Goal: Information Seeking & Learning: Check status

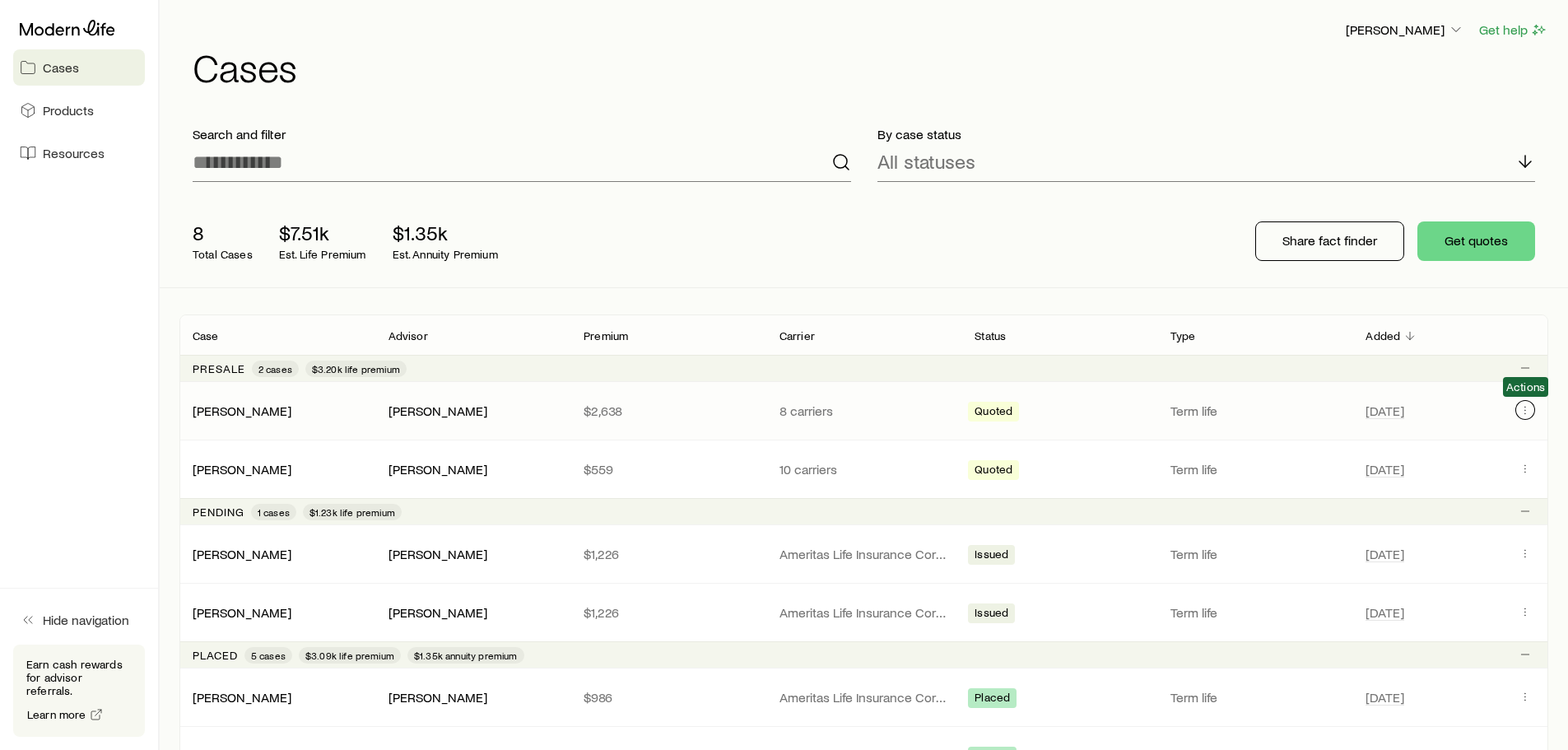
click at [1524, 409] on icon "Client cases" at bounding box center [1525, 410] width 13 height 13
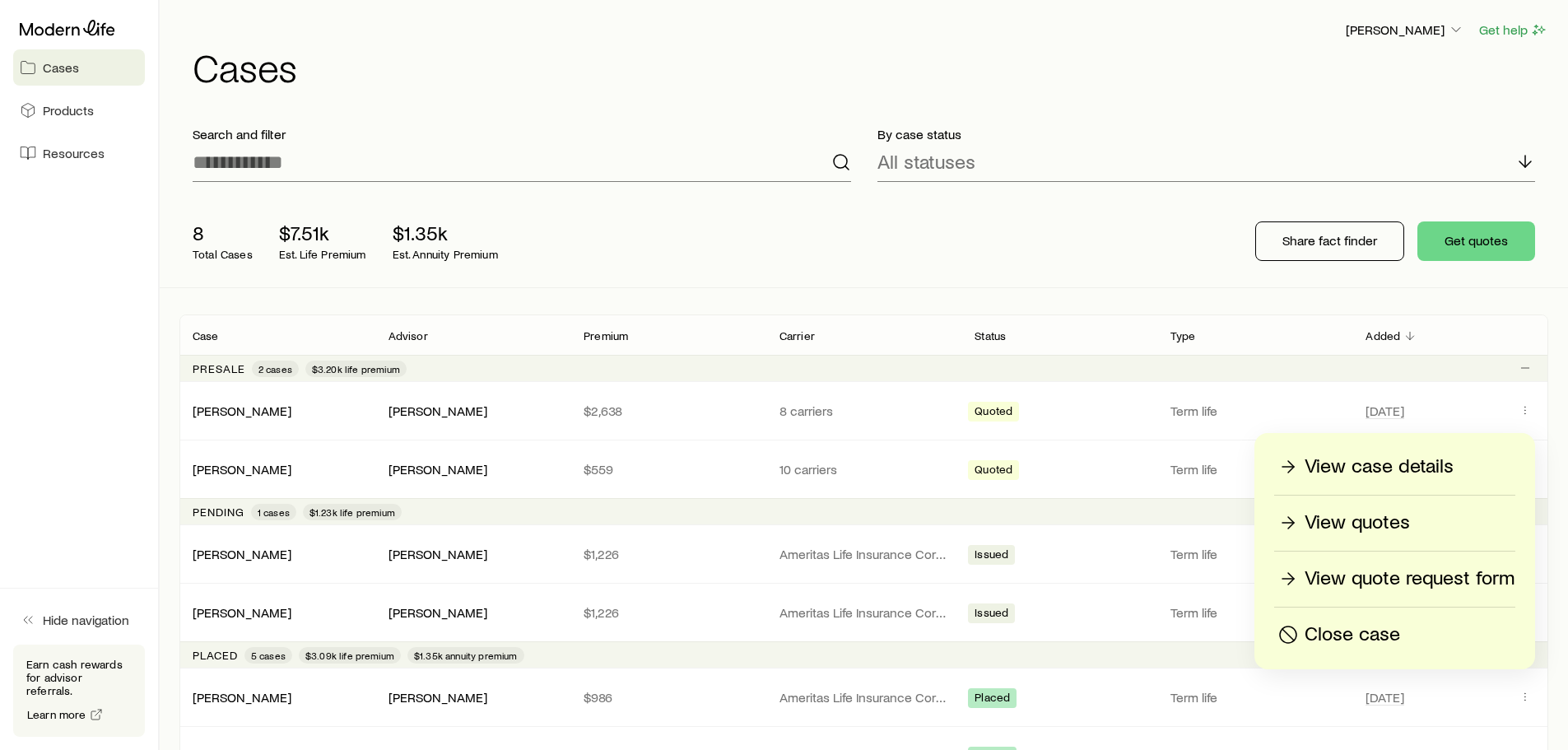
click at [1417, 464] on p "View case details" at bounding box center [1379, 466] width 149 height 26
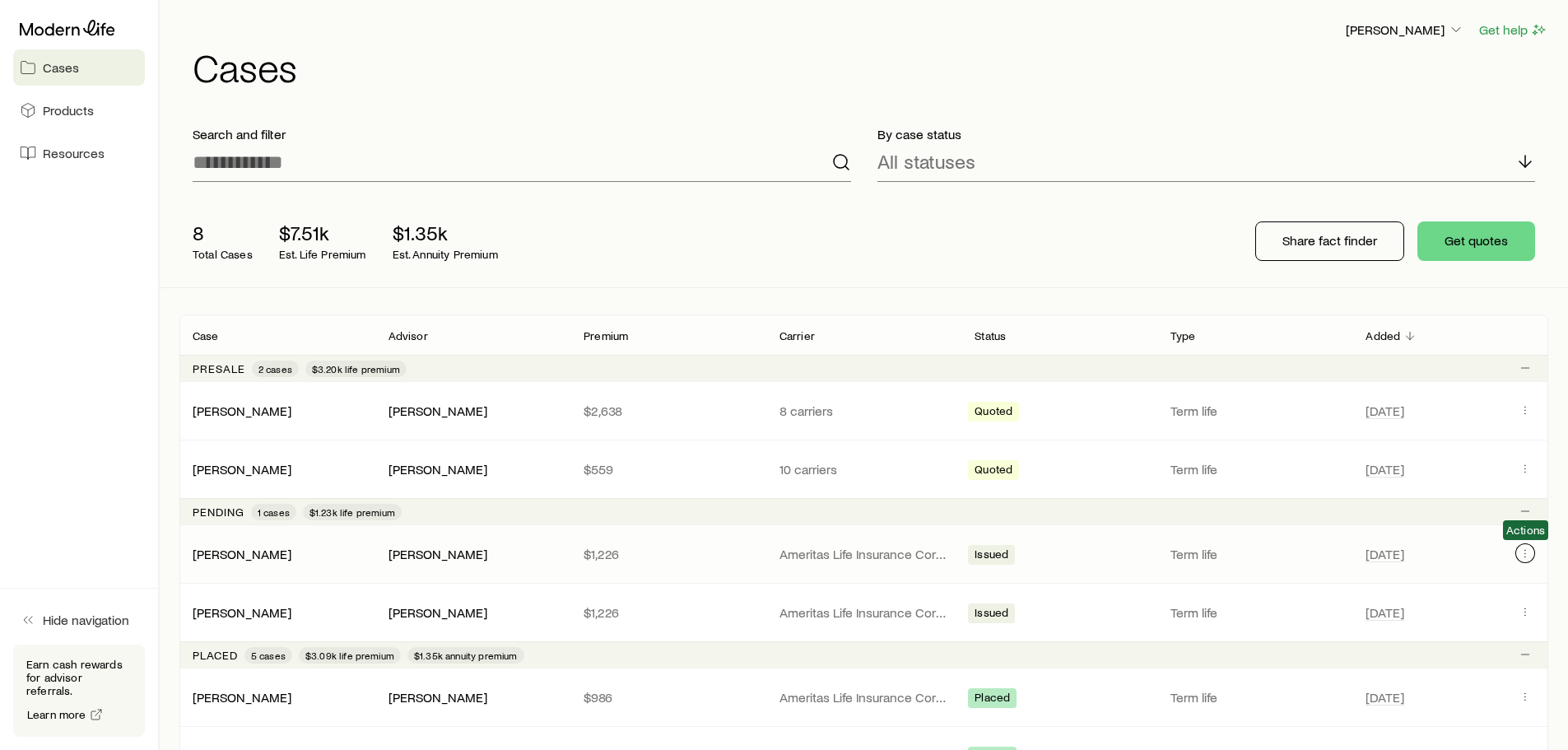
click at [1524, 555] on icon "Client cases" at bounding box center [1525, 553] width 13 height 13
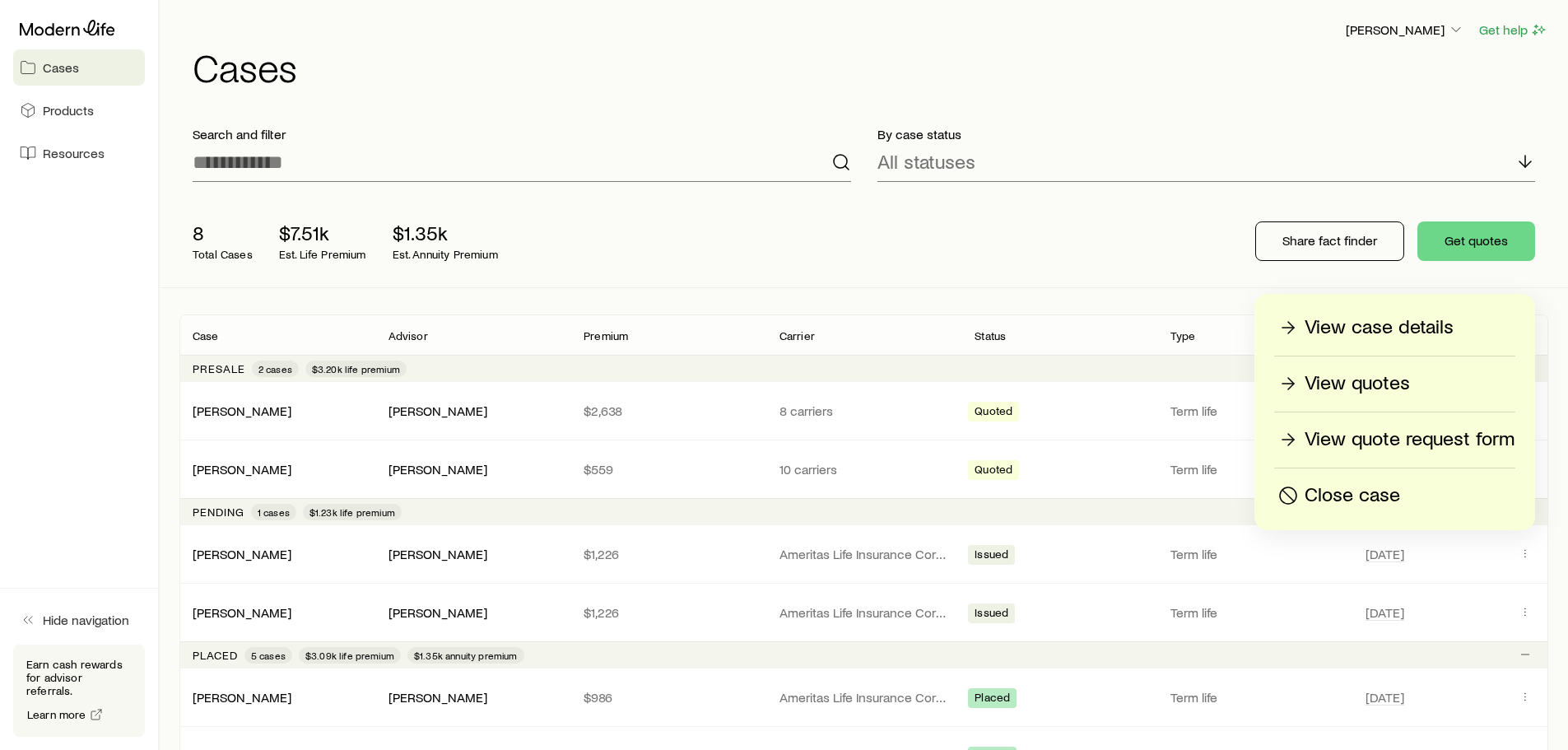
click at [1427, 331] on p "View case details" at bounding box center [1379, 327] width 149 height 26
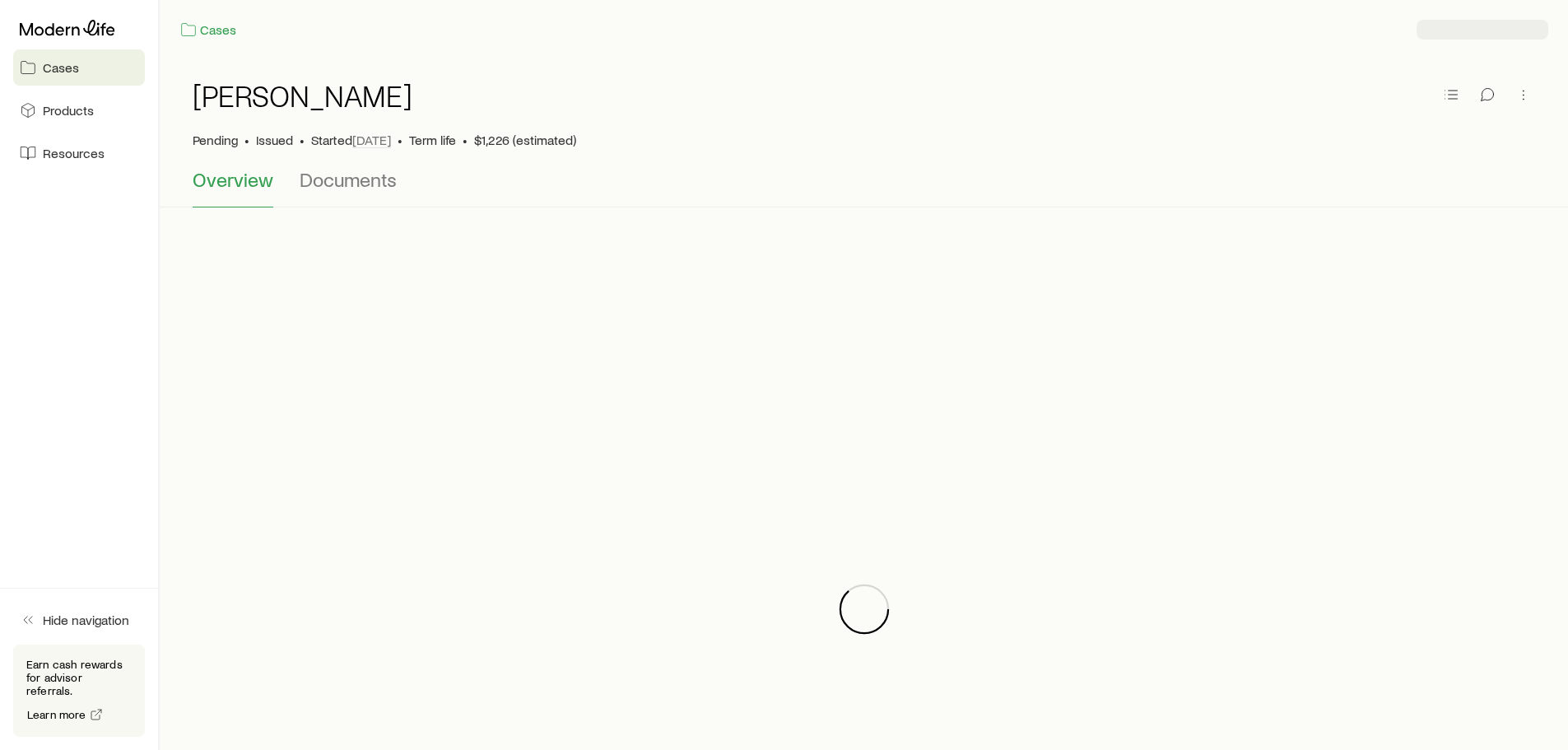
click at [1427, 331] on div at bounding box center [863, 609] width 1369 height 750
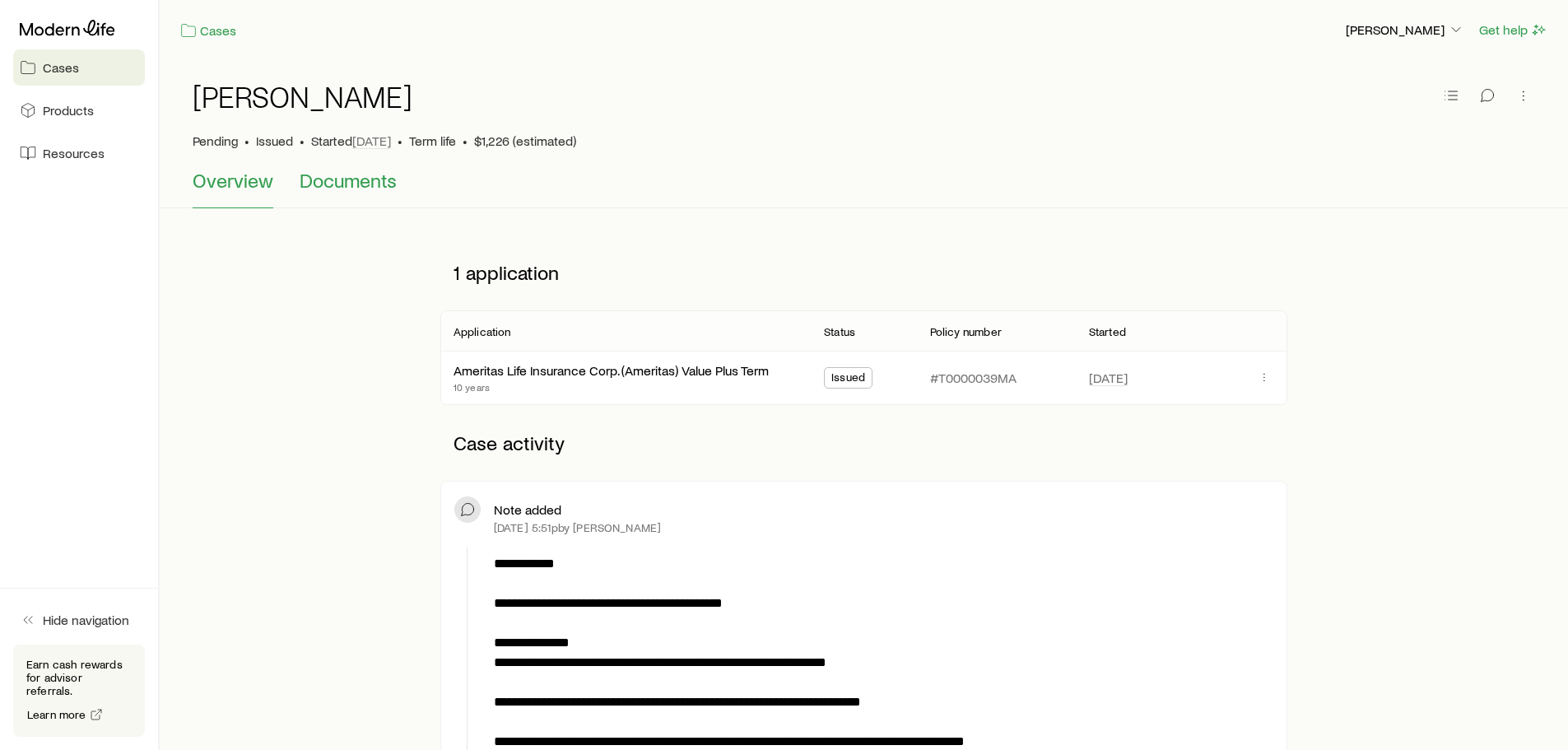
click at [366, 184] on span "Documents" at bounding box center [348, 181] width 97 height 23
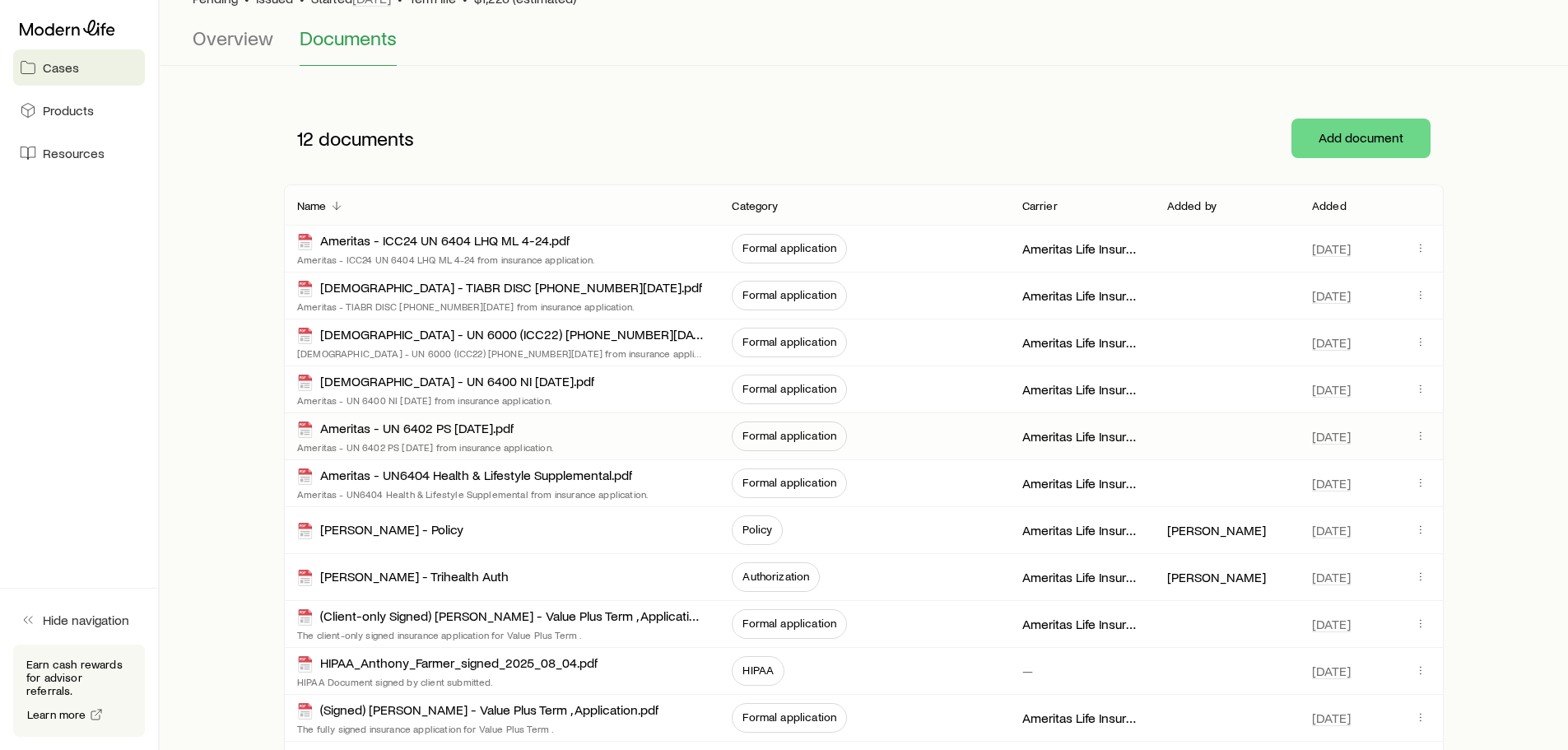
scroll to position [165, 0]
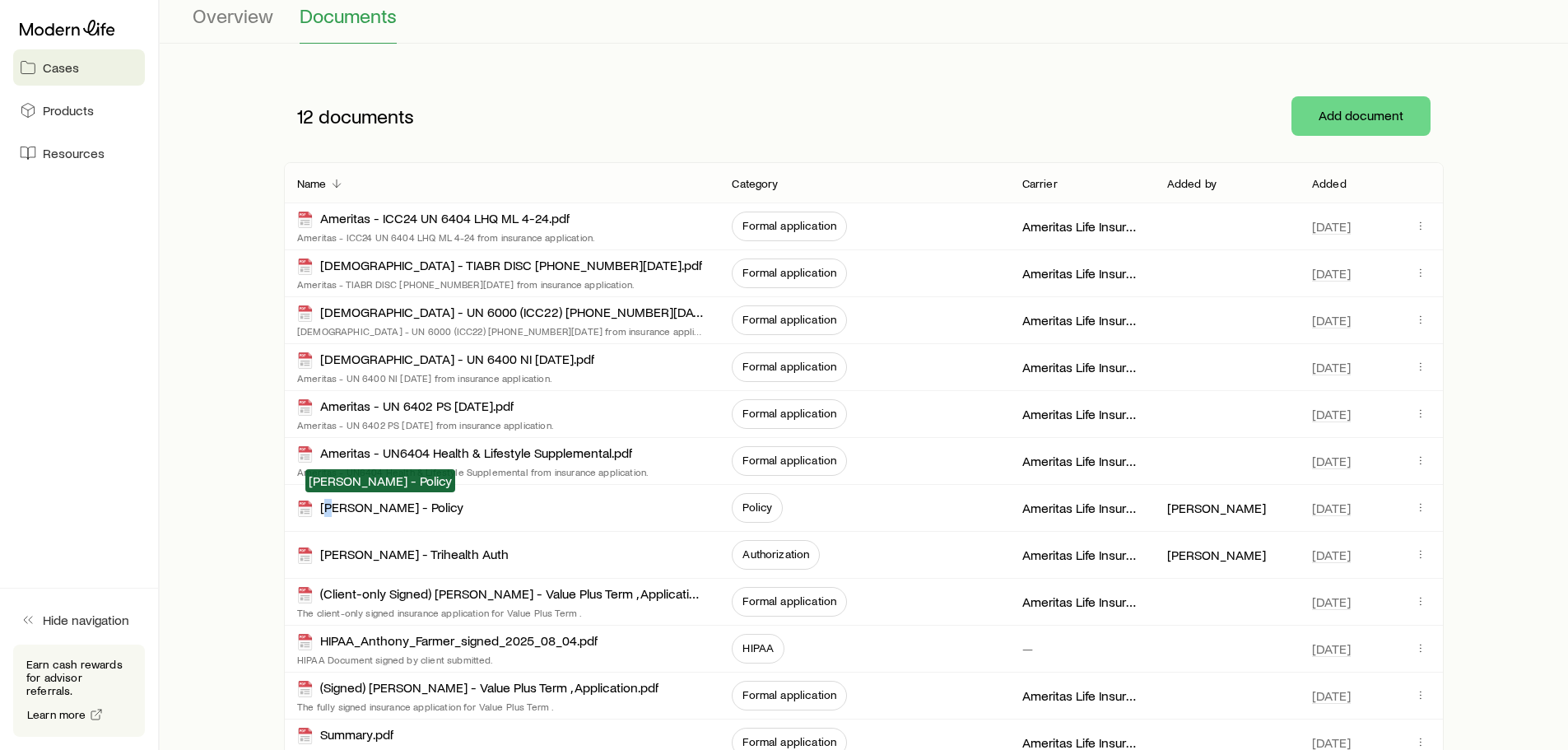
drag, startPoint x: 332, startPoint y: 509, endPoint x: -23, endPoint y: 507, distance: 355.0
click at [257, 509] on div "12 documents Add document Name Category Carrier Added by Added Ameritas - ICC24…" at bounding box center [863, 419] width 1355 height 696
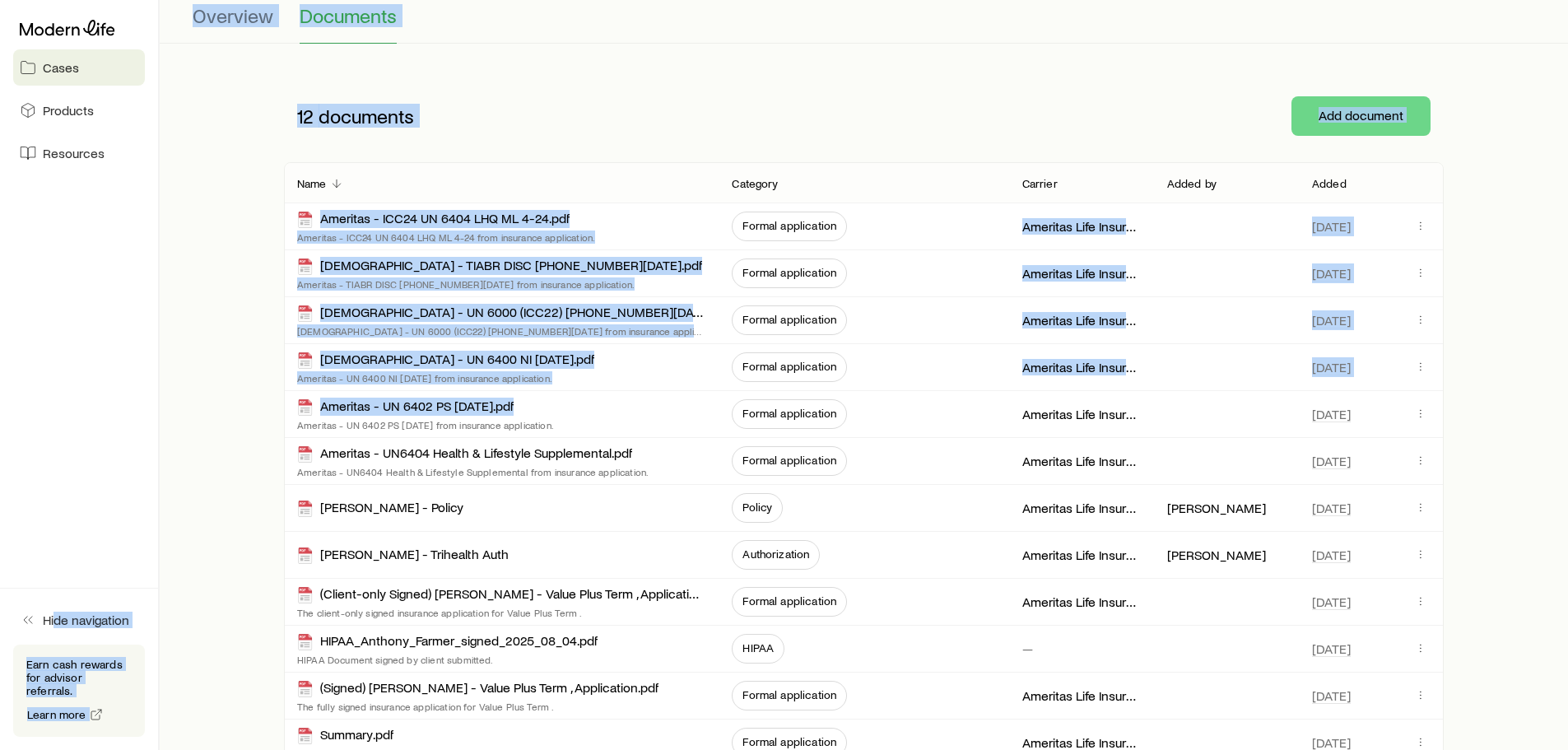
drag, startPoint x: -23, startPoint y: 507, endPoint x: -789, endPoint y: 424, distance: 770.5
click at [0, 424] on html "Cases Products Resources Hide navigation Earn cash rewards for advisor referral…" at bounding box center [784, 369] width 1568 height 1069
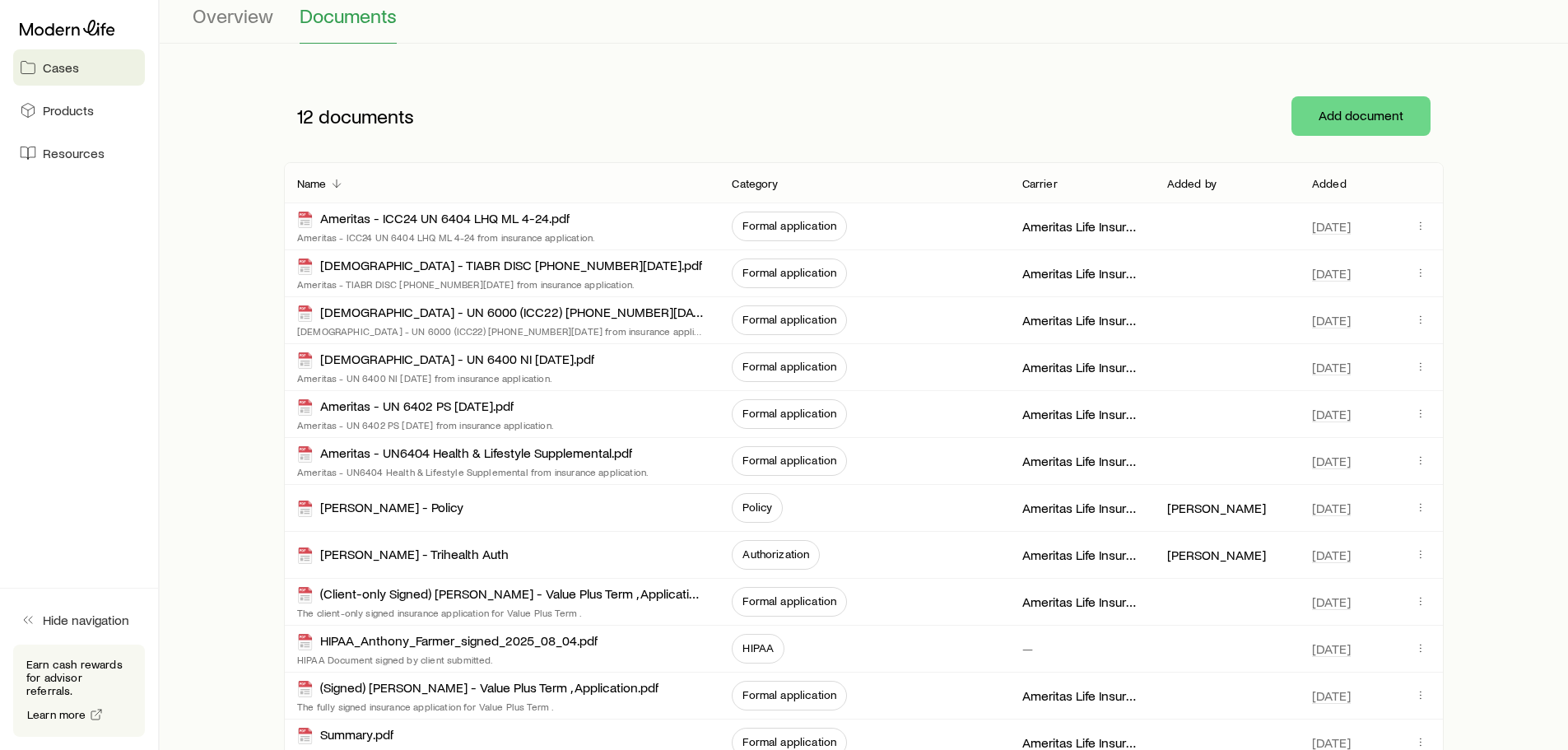
click at [194, 537] on div "12 documents Add document Name Category Carrier Added by Added Ameritas - ICC24…" at bounding box center [863, 419] width 1355 height 696
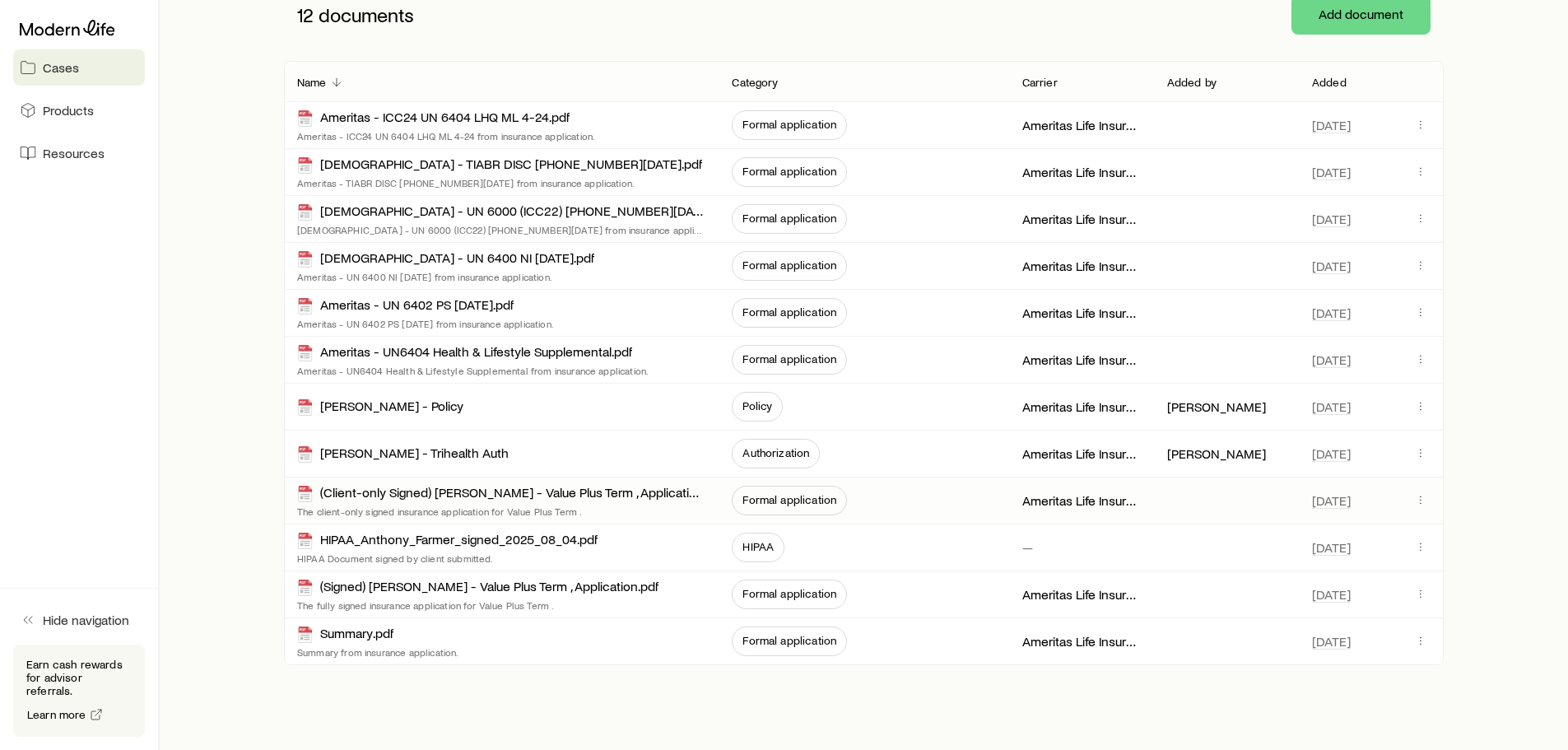
scroll to position [237, 0]
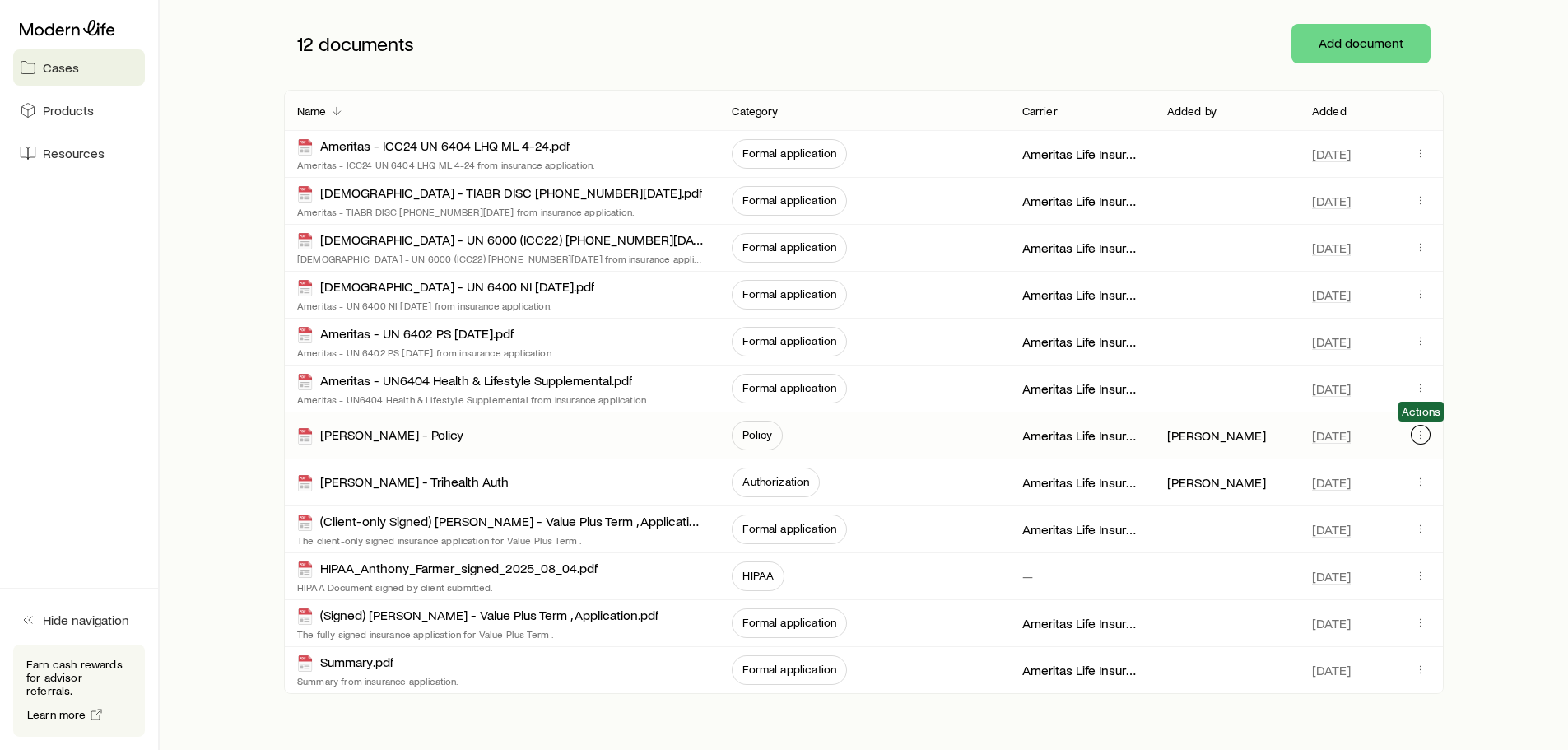
click at [1416, 432] on icon "button" at bounding box center [1421, 434] width 13 height 13
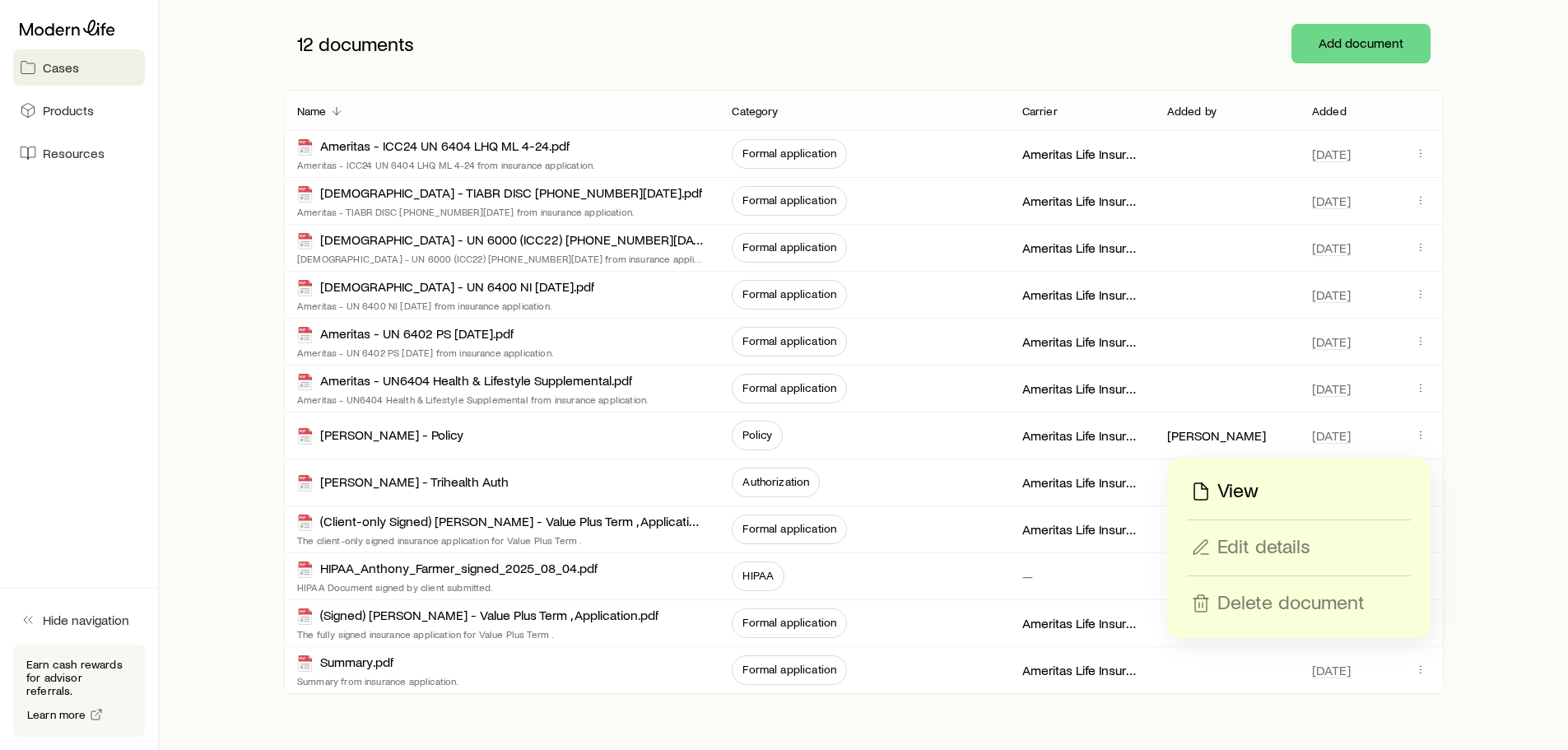
click at [1230, 485] on p "View" at bounding box center [1237, 491] width 41 height 26
click at [1230, 485] on p "[PERSON_NAME]" at bounding box center [1216, 482] width 99 height 17
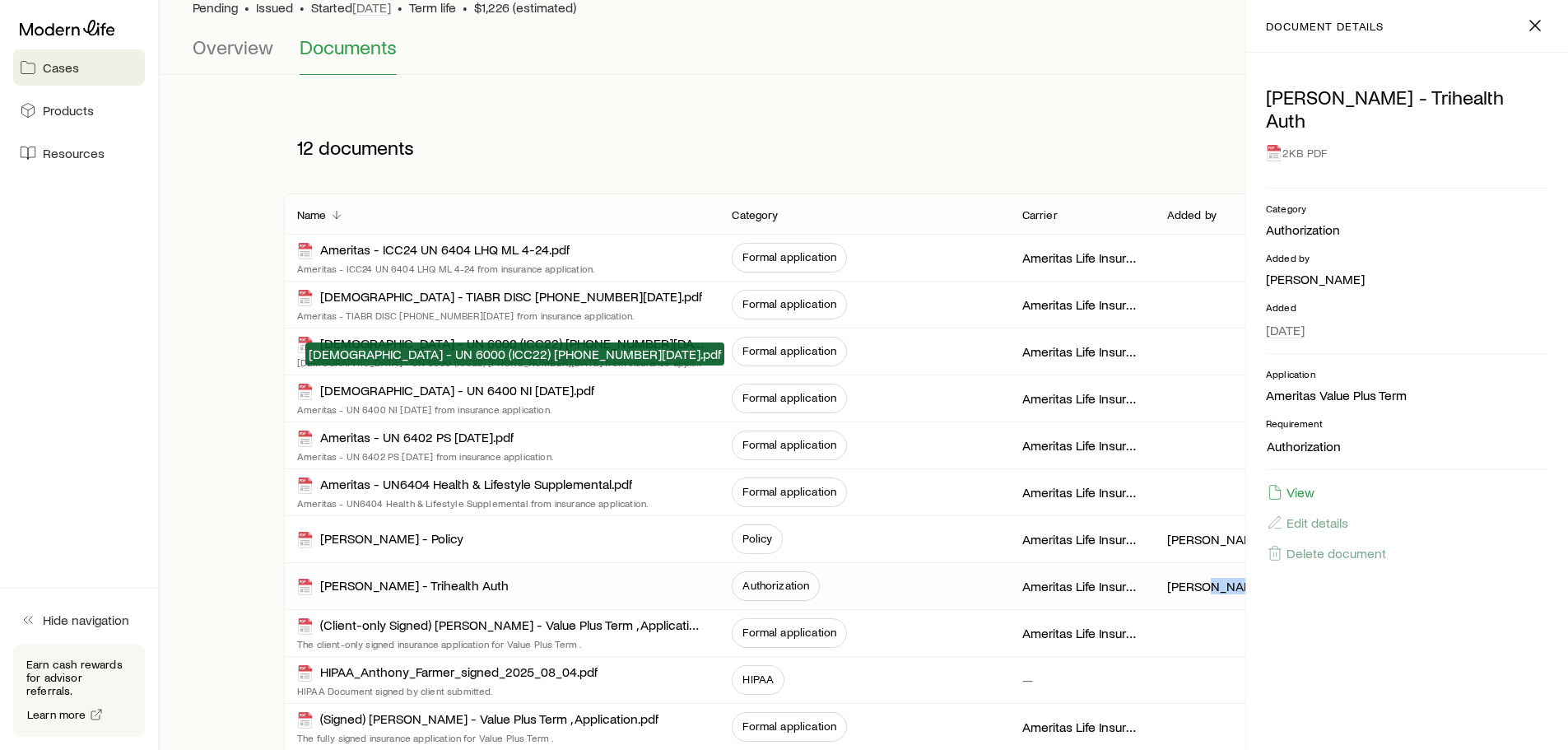
scroll to position [0, 0]
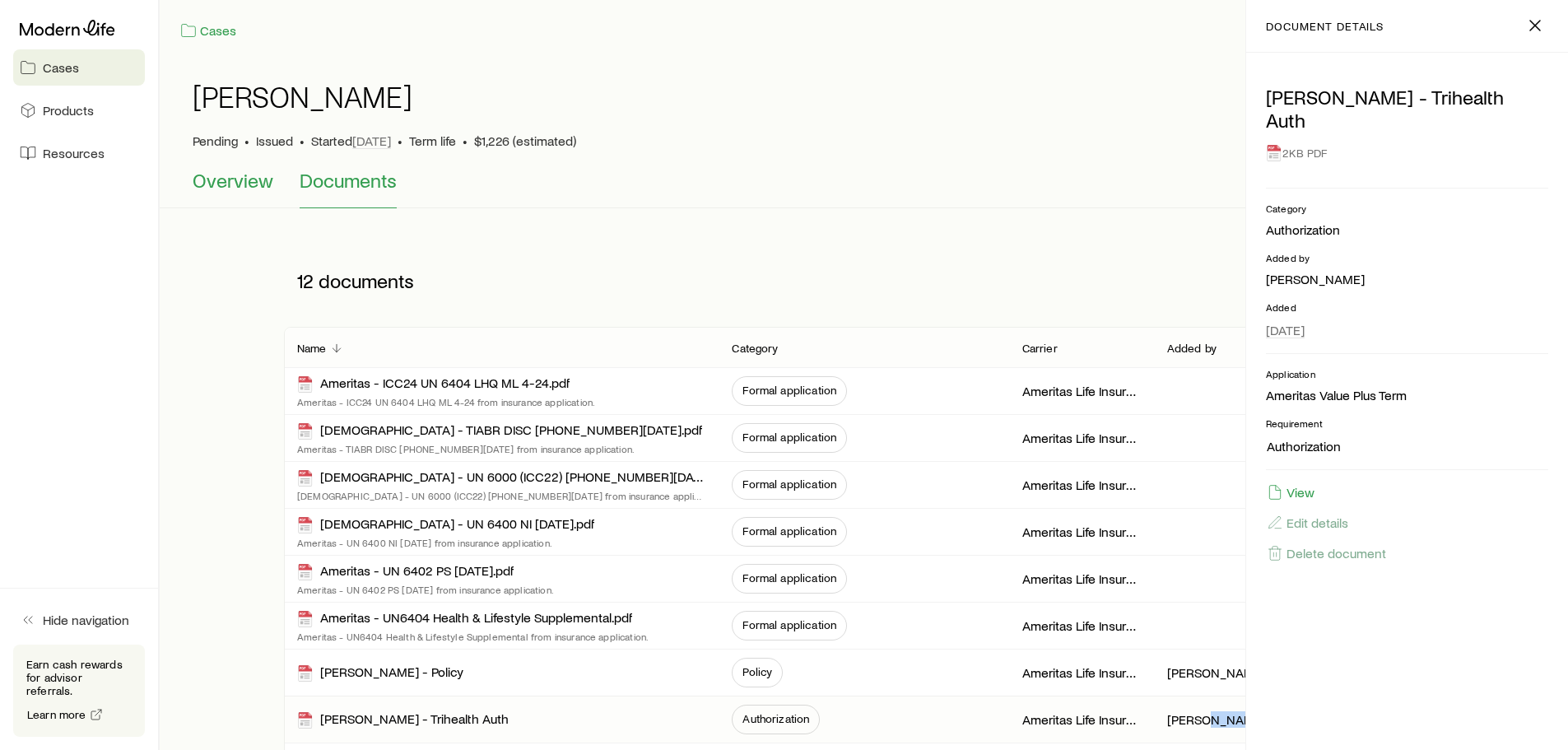
click at [221, 184] on span "Overview" at bounding box center [233, 181] width 80 height 23
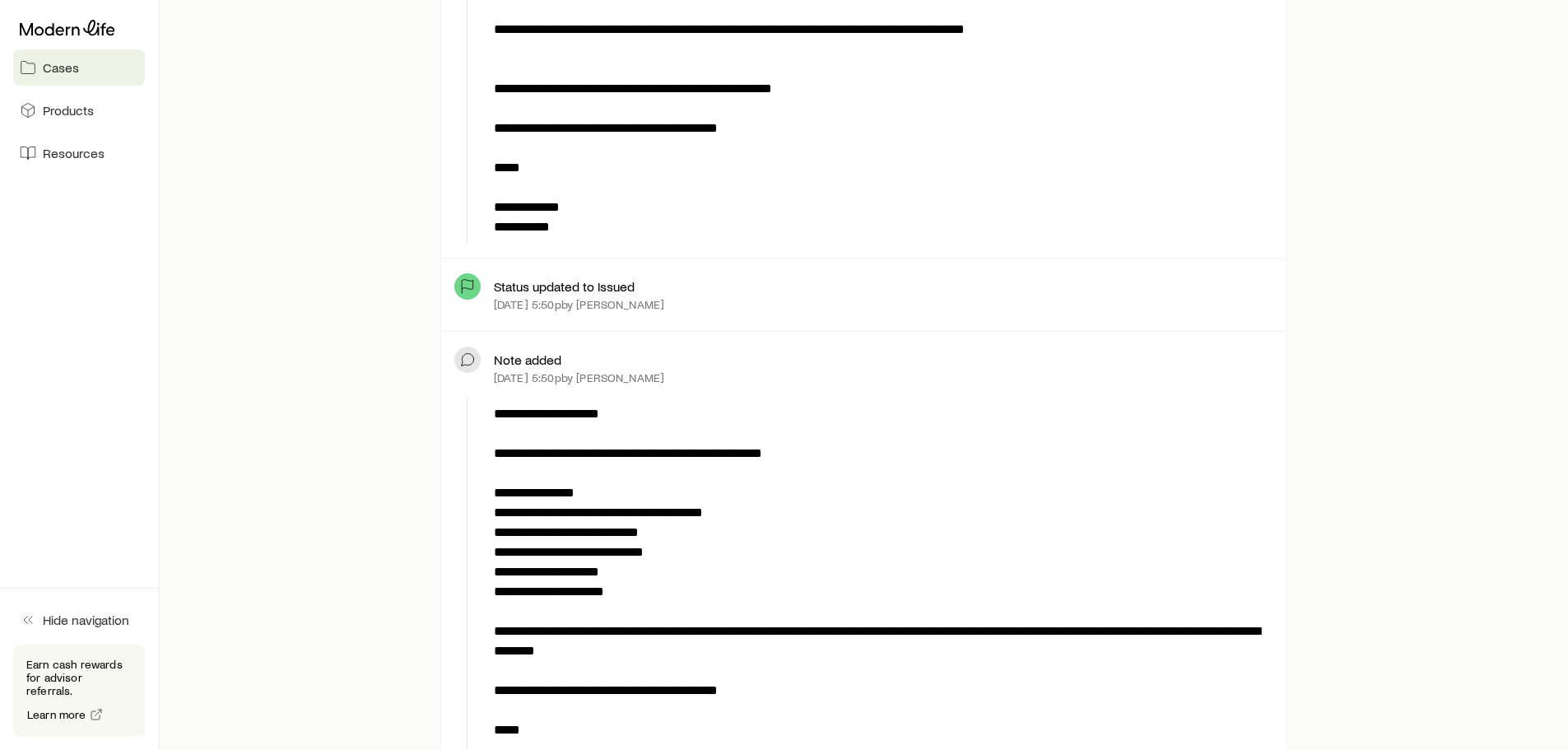
scroll to position [741, 0]
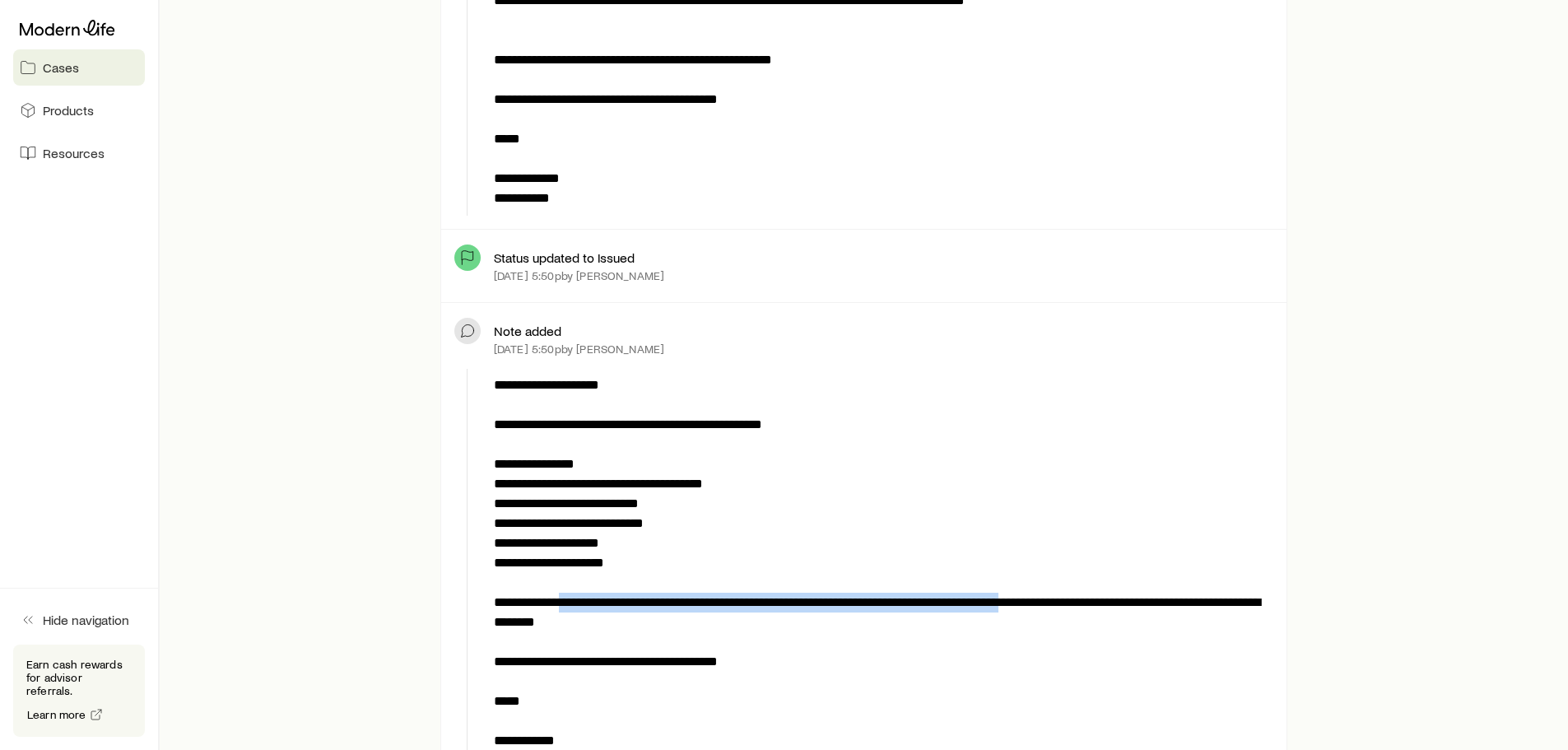
drag, startPoint x: 572, startPoint y: 606, endPoint x: 1096, endPoint y: 592, distance: 524.2
click at [1083, 593] on p "**********" at bounding box center [880, 573] width 773 height 395
click at [1108, 591] on p "**********" at bounding box center [880, 573] width 773 height 395
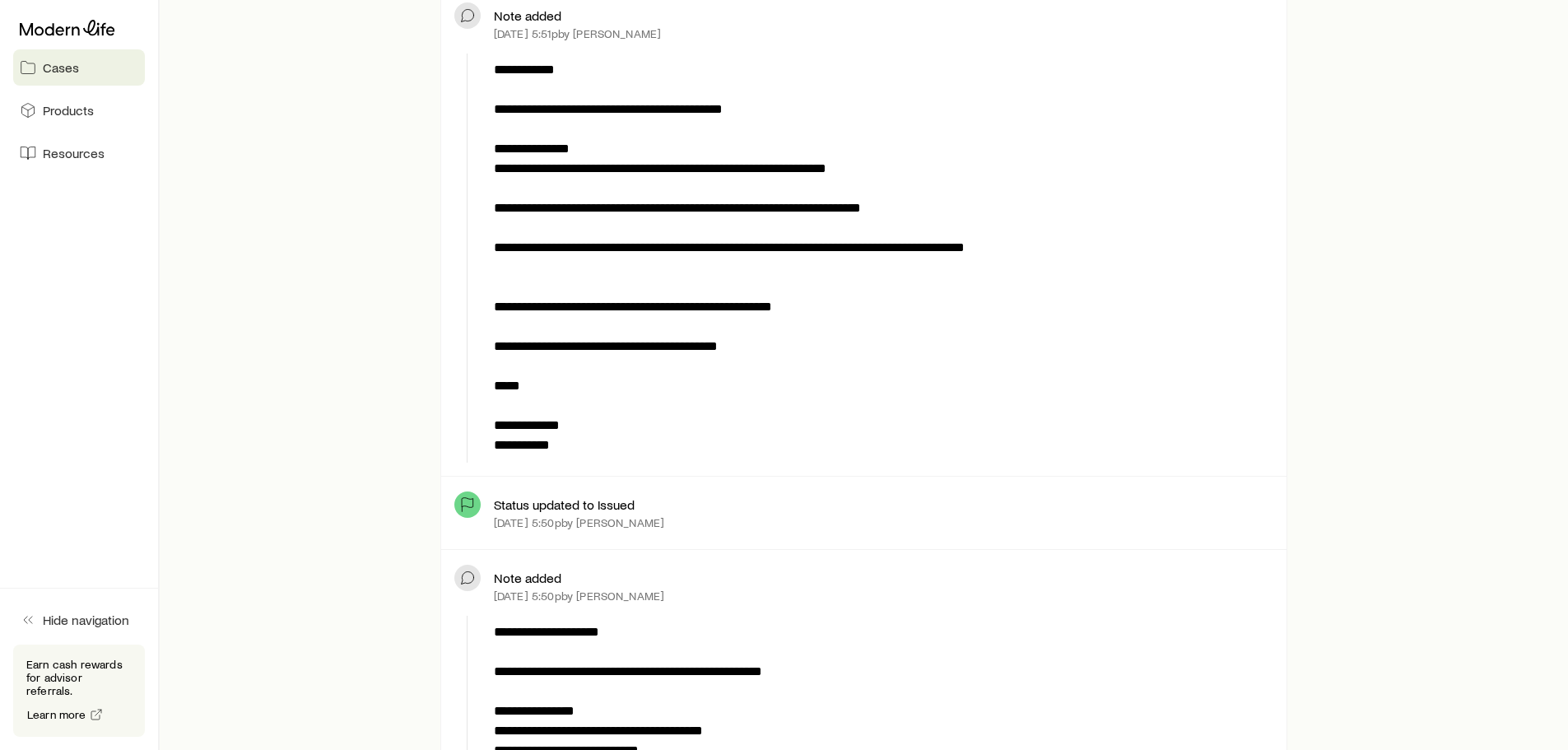
scroll to position [0, 0]
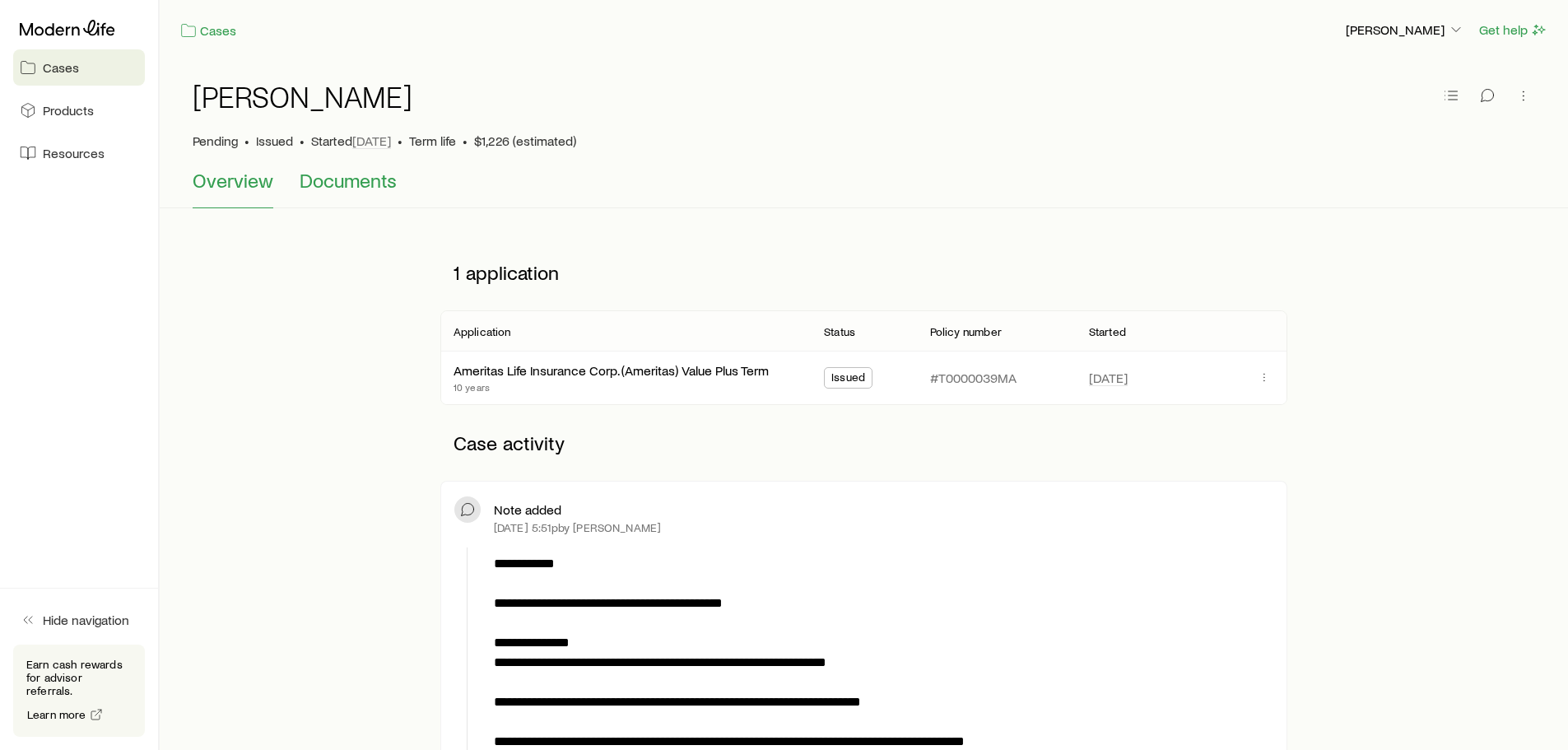
click at [363, 183] on span "Documents" at bounding box center [348, 181] width 97 height 23
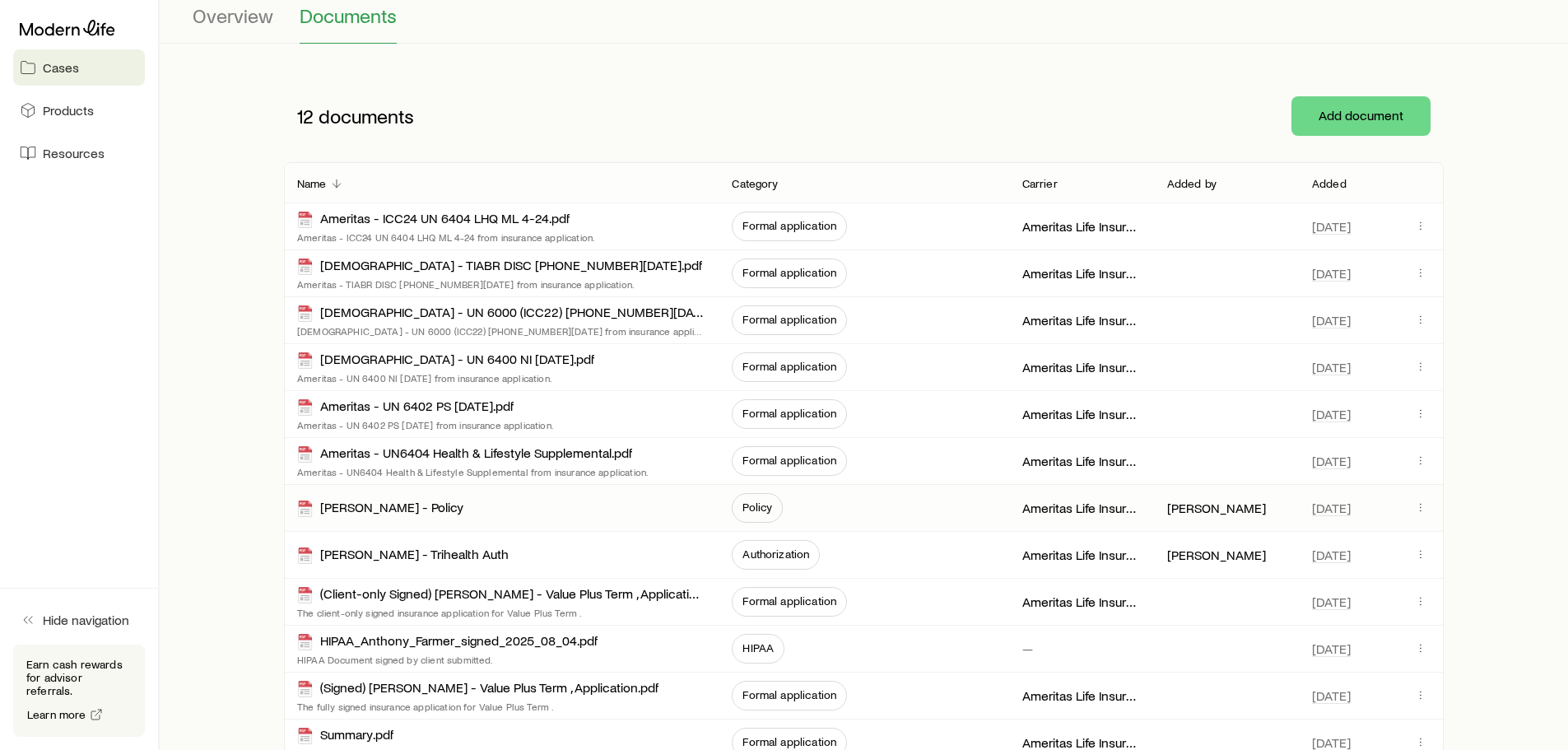
scroll to position [247, 0]
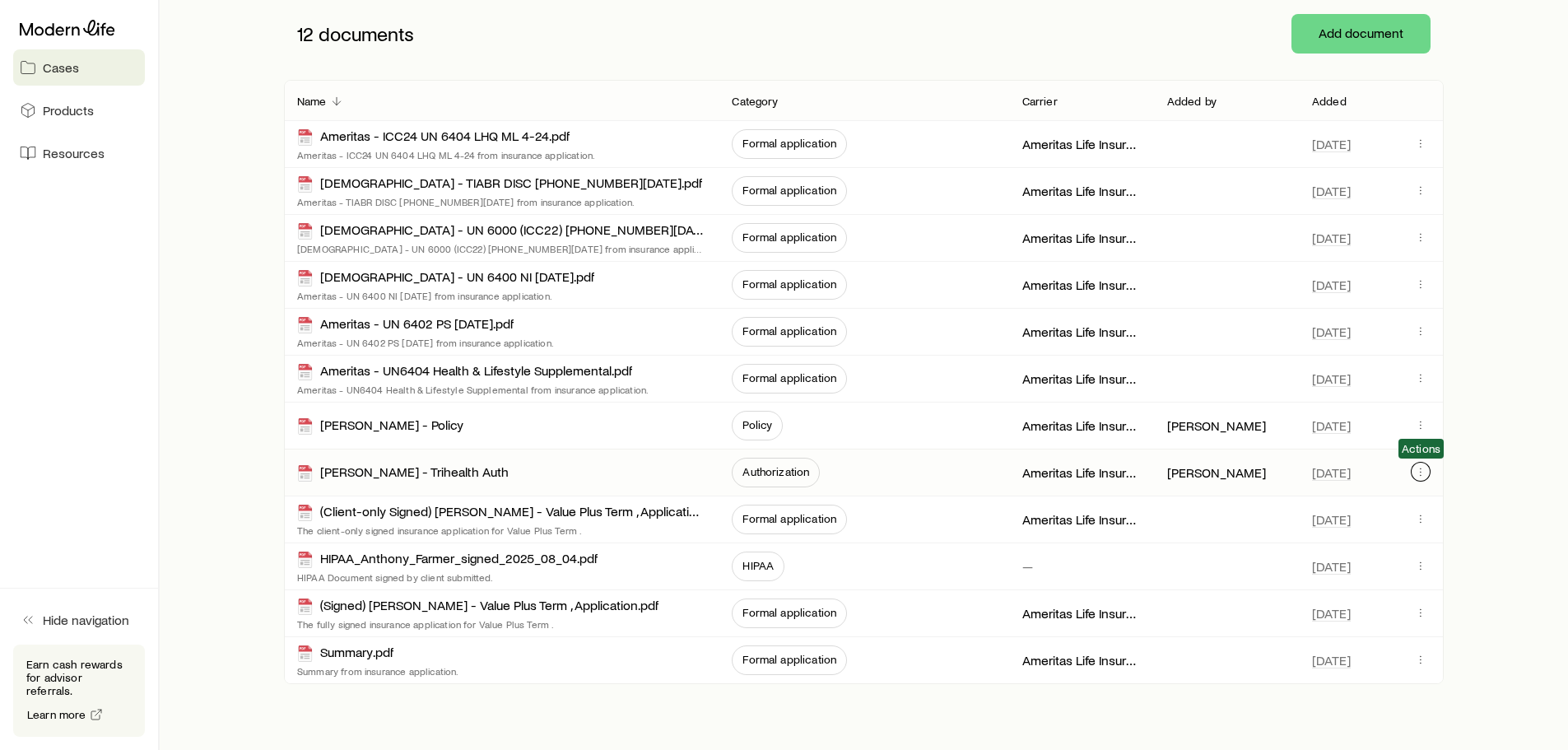
click at [1424, 474] on icon "button" at bounding box center [1421, 471] width 13 height 13
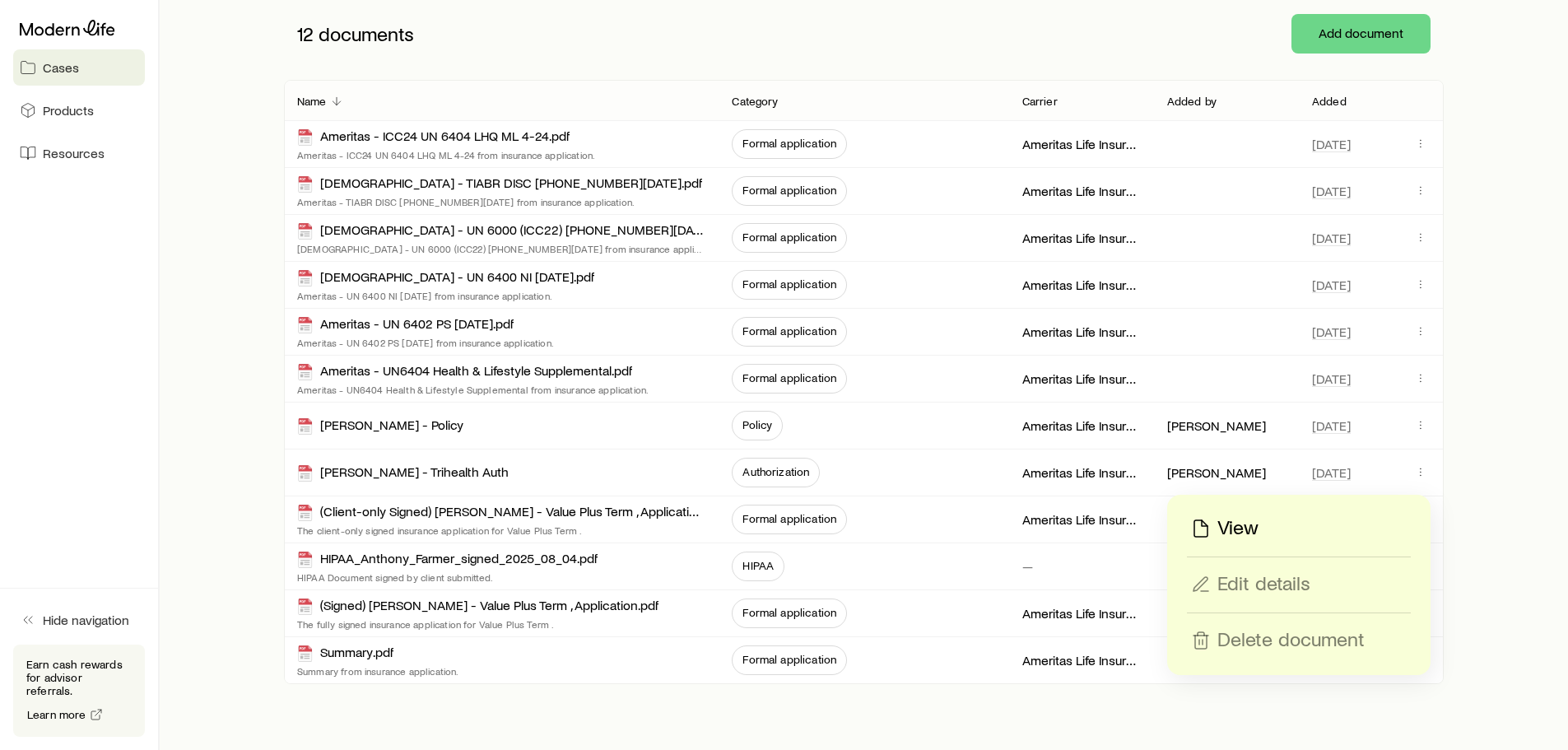
click at [1232, 526] on p "View" at bounding box center [1237, 527] width 41 height 26
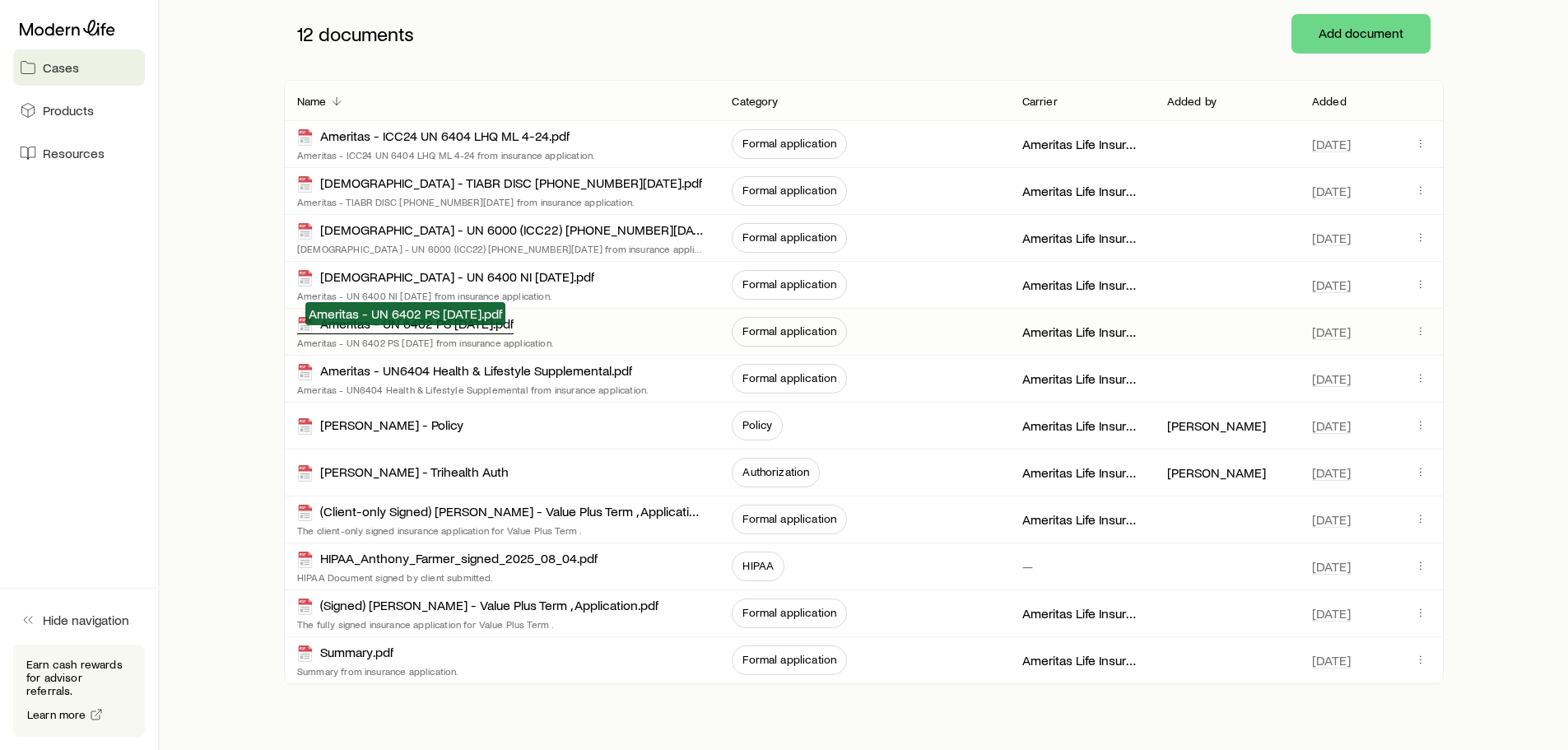
scroll to position [0, 0]
